Goal: Information Seeking & Learning: Learn about a topic

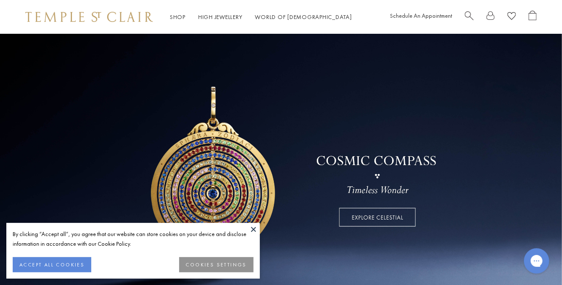
click at [254, 229] on button at bounding box center [253, 229] width 13 height 13
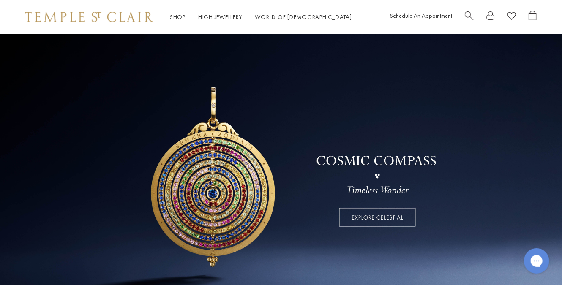
scroll to position [16, 0]
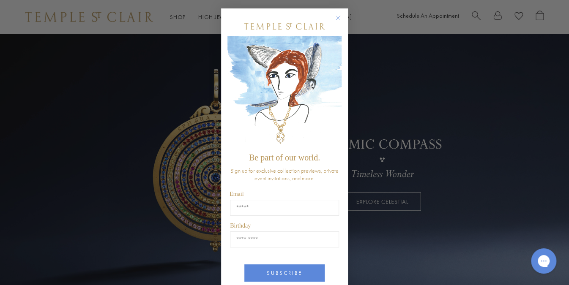
click at [334, 17] on circle "Close dialog" at bounding box center [338, 18] width 10 height 10
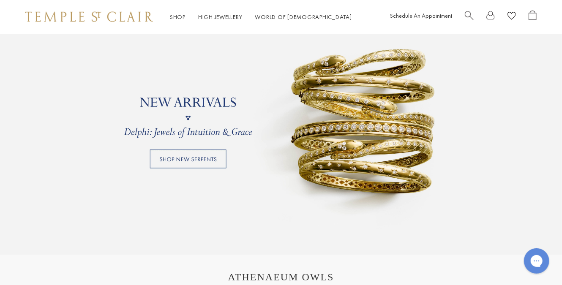
scroll to position [664, 0]
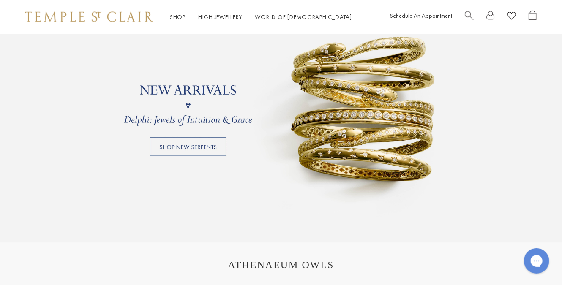
click at [204, 150] on link at bounding box center [281, 105] width 562 height 275
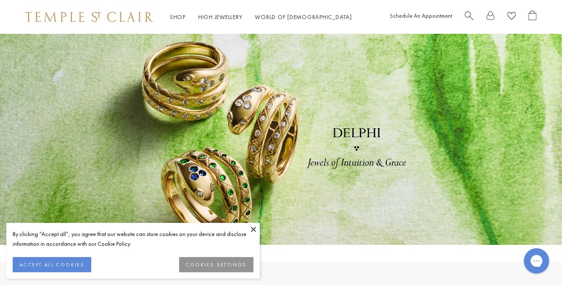
click at [254, 226] on button at bounding box center [253, 229] width 13 height 13
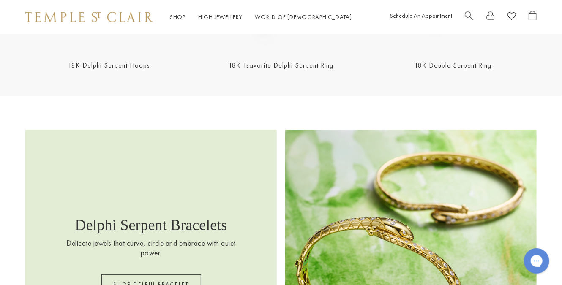
scroll to position [976, 0]
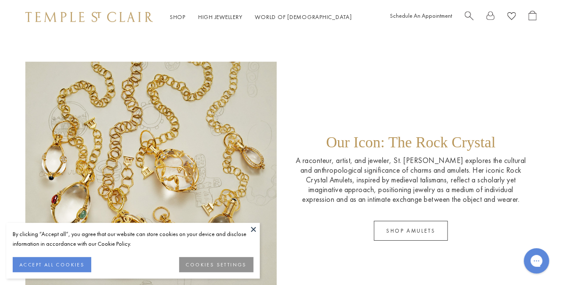
scroll to position [1171, 0]
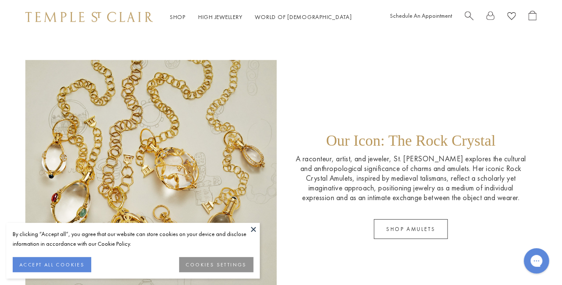
click at [253, 229] on button at bounding box center [253, 229] width 13 height 13
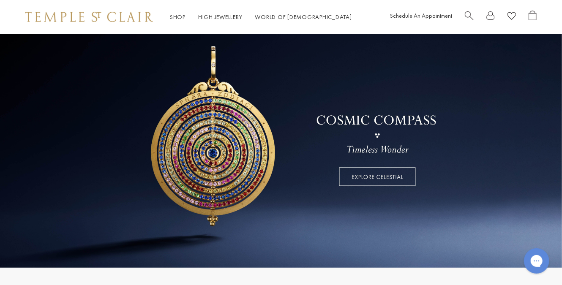
scroll to position [0, 0]
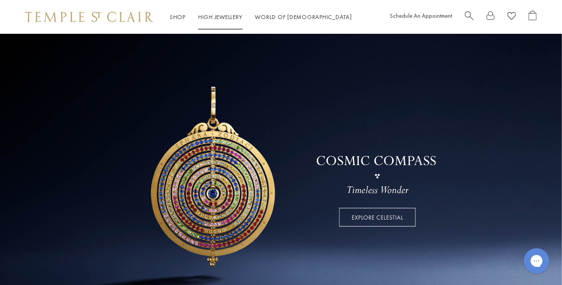
click at [206, 16] on link "High Jewellery High Jewellery" at bounding box center [220, 17] width 44 height 8
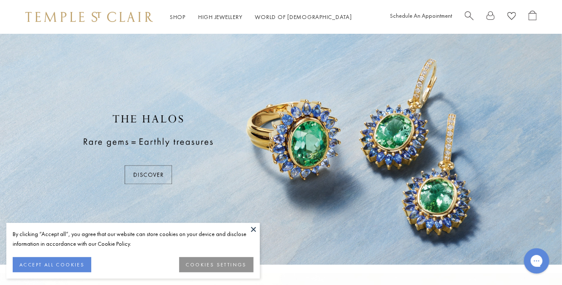
click at [253, 229] on button at bounding box center [253, 229] width 13 height 13
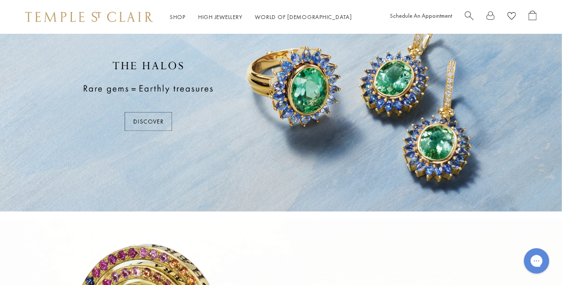
scroll to position [52, 0]
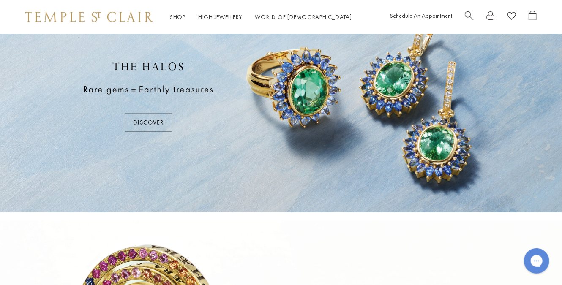
click at [163, 115] on div at bounding box center [281, 96] width 562 height 231
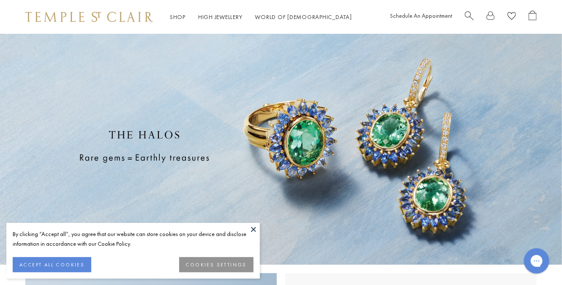
click at [255, 228] on button at bounding box center [253, 229] width 13 height 13
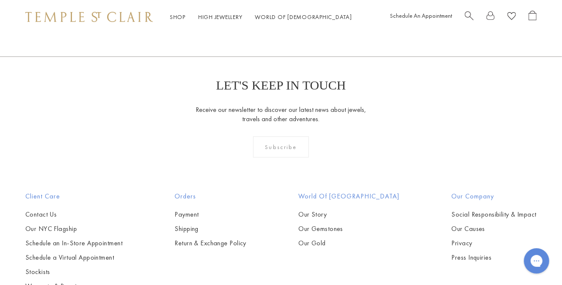
scroll to position [1300, 0]
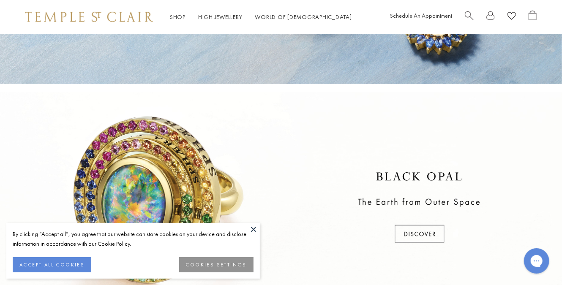
scroll to position [181, 0]
click at [425, 230] on div at bounding box center [281, 208] width 562 height 231
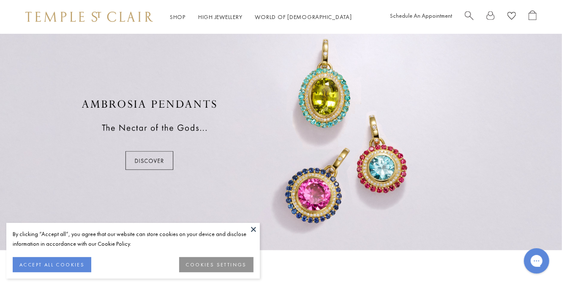
scroll to position [495, 0]
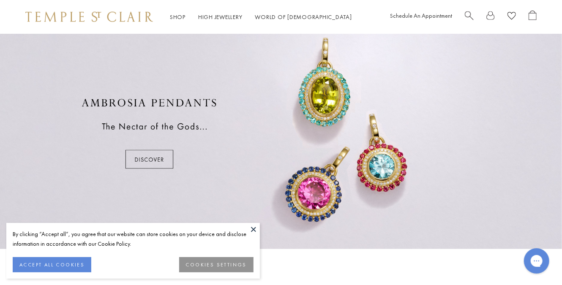
click at [254, 230] on button at bounding box center [253, 229] width 13 height 13
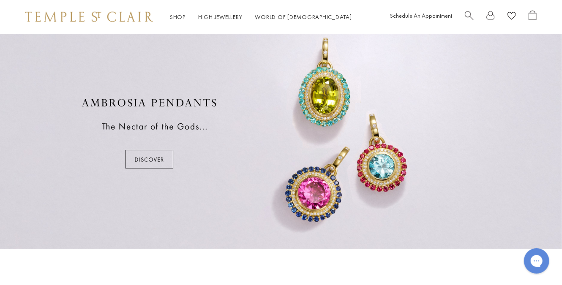
click at [154, 158] on div at bounding box center [281, 133] width 562 height 231
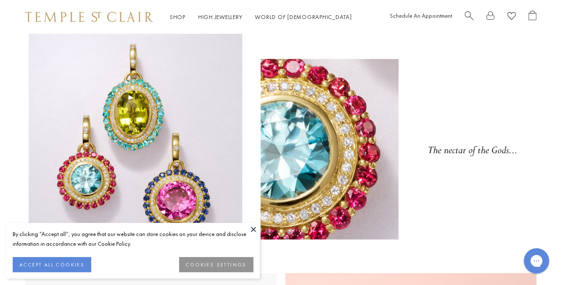
click at [252, 228] on button at bounding box center [253, 229] width 13 height 13
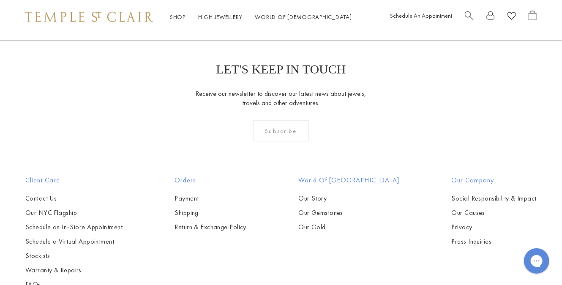
scroll to position [1575, 0]
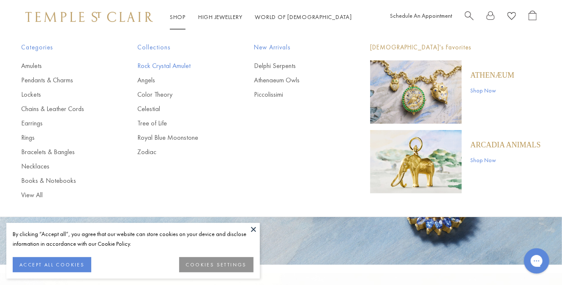
click at [181, 65] on link "Rock Crystal Amulet" at bounding box center [178, 65] width 82 height 9
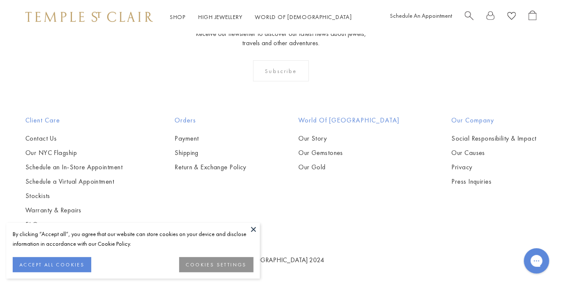
scroll to position [4083, 0]
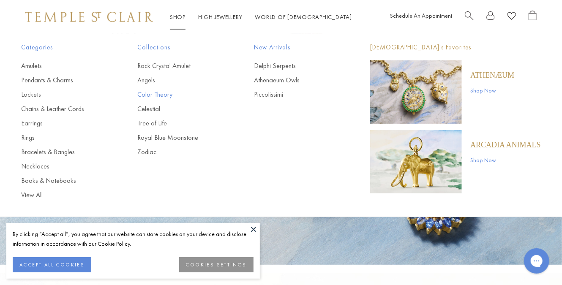
click at [160, 93] on link "Color Theory" at bounding box center [178, 94] width 82 height 9
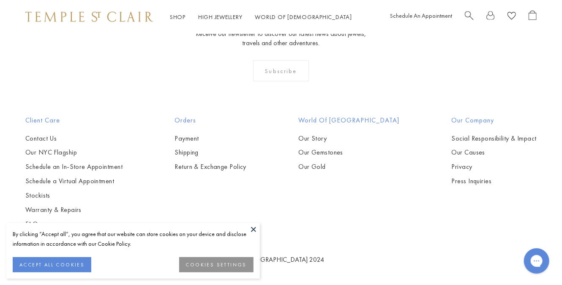
scroll to position [908, 0]
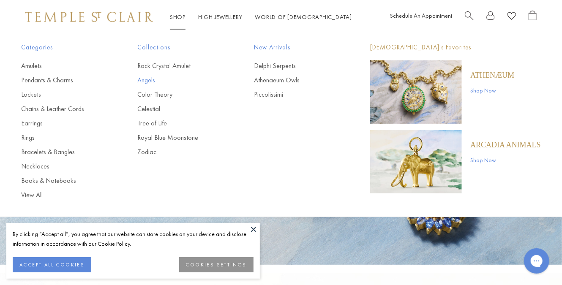
click at [150, 81] on link "Angels" at bounding box center [178, 80] width 82 height 9
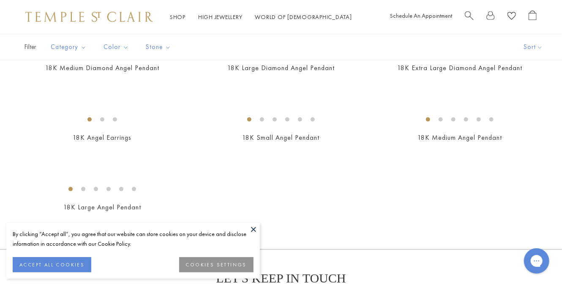
scroll to position [350, 0]
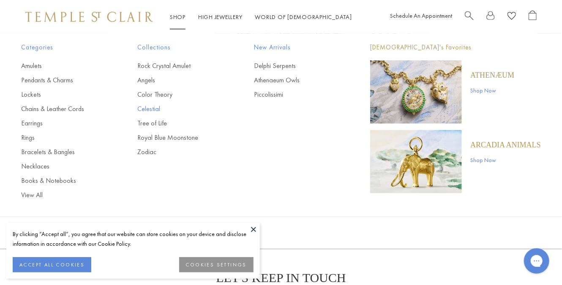
click at [156, 108] on link "Celestial" at bounding box center [178, 108] width 82 height 9
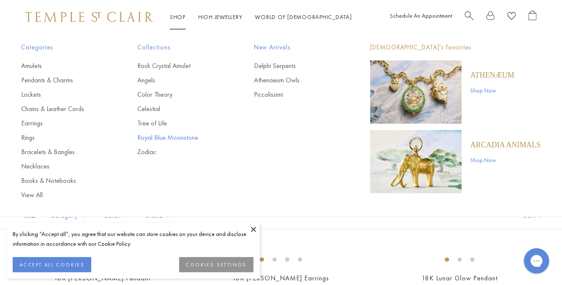
click at [171, 136] on link "Royal Blue Moonstone" at bounding box center [178, 137] width 82 height 9
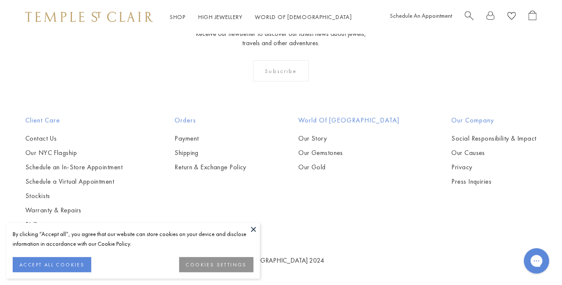
scroll to position [2332, 0]
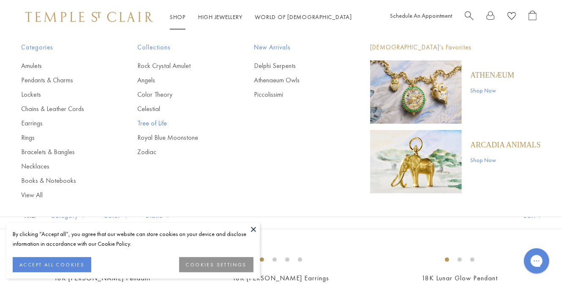
click at [157, 121] on link "Tree of Life" at bounding box center [178, 123] width 82 height 9
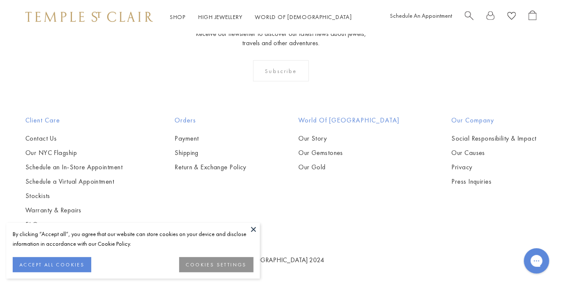
scroll to position [4391, 0]
